Goal: Navigation & Orientation: Understand site structure

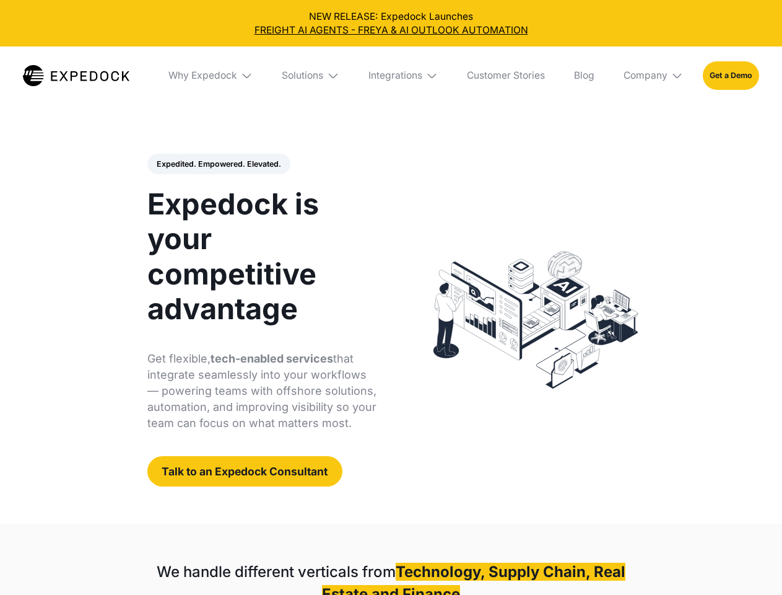
select select
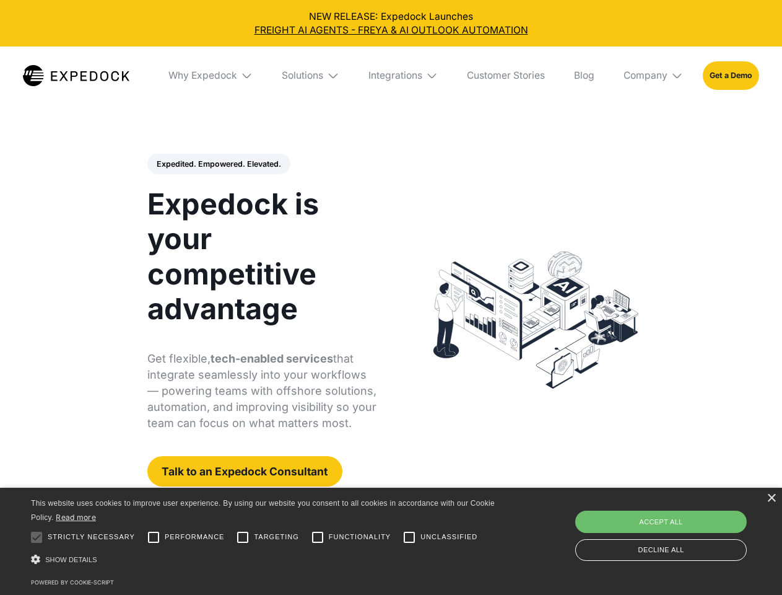
click at [391, 76] on div "Integrations" at bounding box center [396, 75] width 54 height 12
click at [211, 76] on div "Why Expedock" at bounding box center [192, 75] width 69 height 12
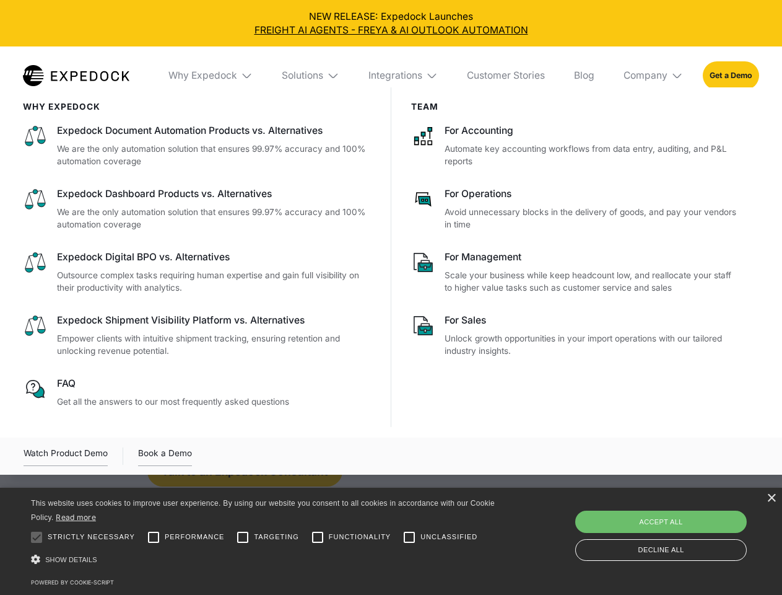
click at [312, 76] on div "Solutions" at bounding box center [302, 75] width 41 height 12
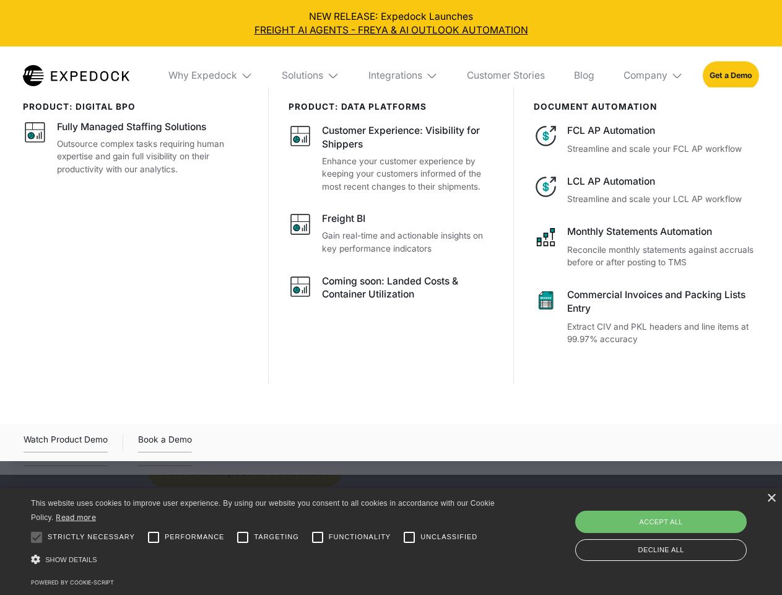
click at [404, 76] on div "Integrations" at bounding box center [396, 75] width 54 height 12
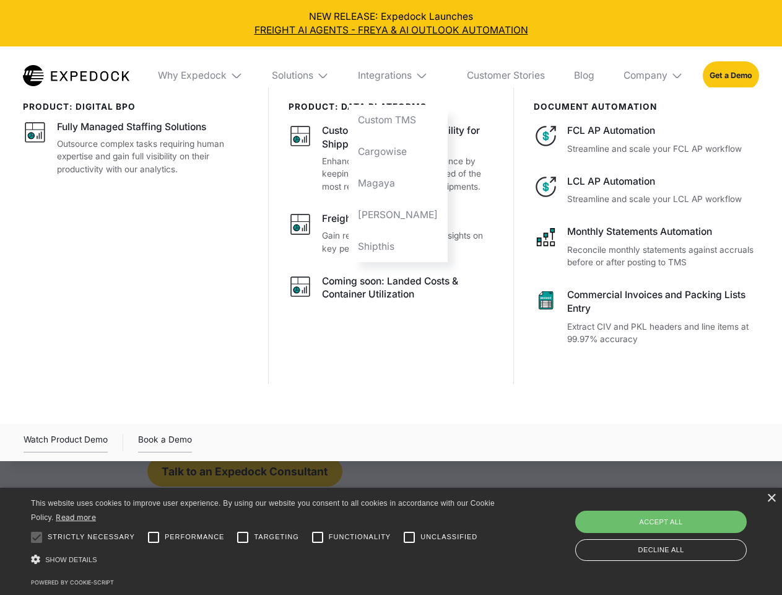
click at [654, 76] on div "Company" at bounding box center [646, 75] width 44 height 12
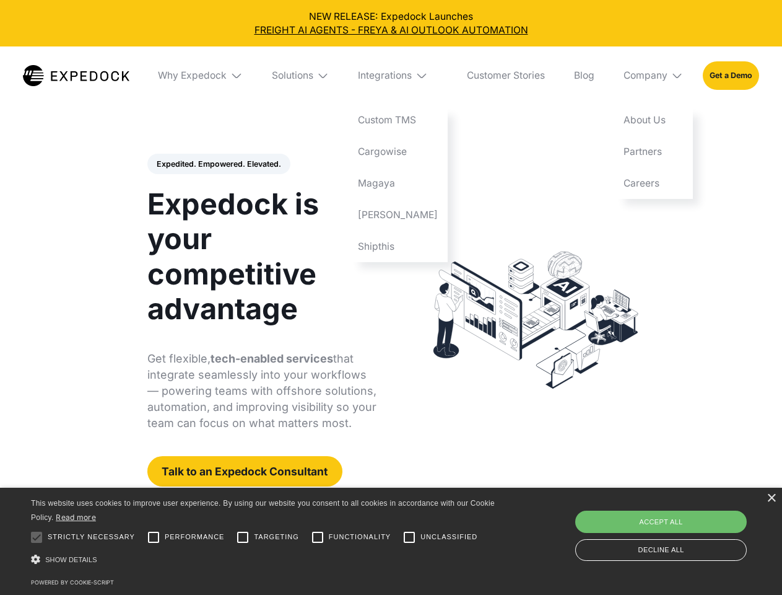
click at [218, 164] on div "Expedited. Empowered. Elevated. Automate Freight Document Extraction at 99.97% …" at bounding box center [262, 320] width 230 height 333
click at [37, 537] on div at bounding box center [36, 537] width 25 height 25
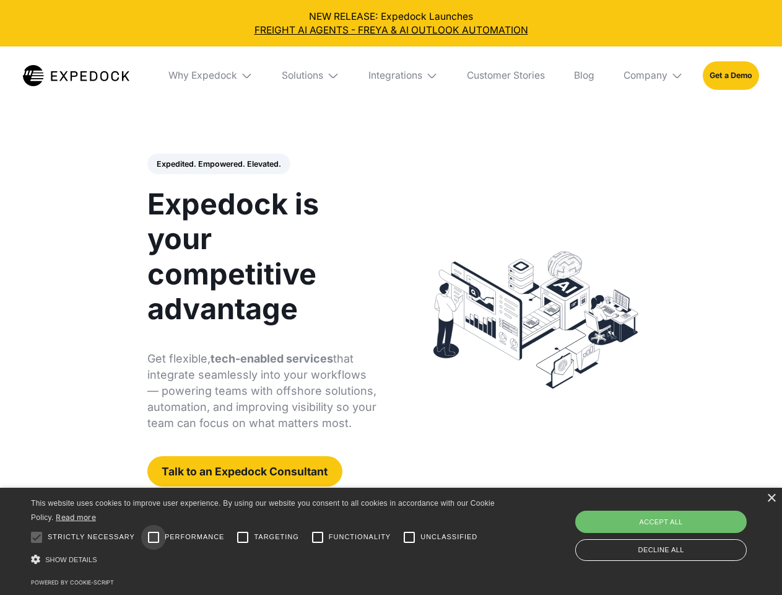
click at [154, 537] on input "Performance" at bounding box center [153, 537] width 25 height 25
checkbox input "true"
click at [243, 537] on input "Targeting" at bounding box center [242, 537] width 25 height 25
checkbox input "true"
click at [318, 537] on input "Functionality" at bounding box center [317, 537] width 25 height 25
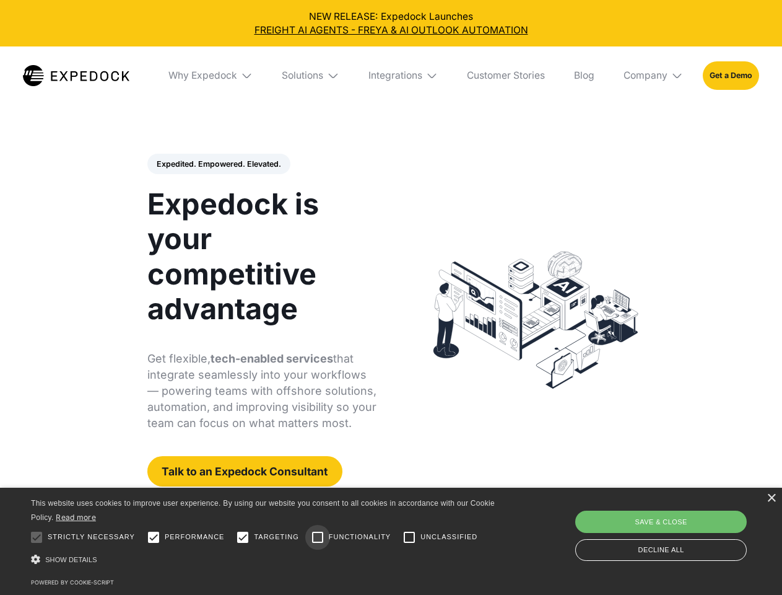
checkbox input "true"
